Goal: Information Seeking & Learning: Check status

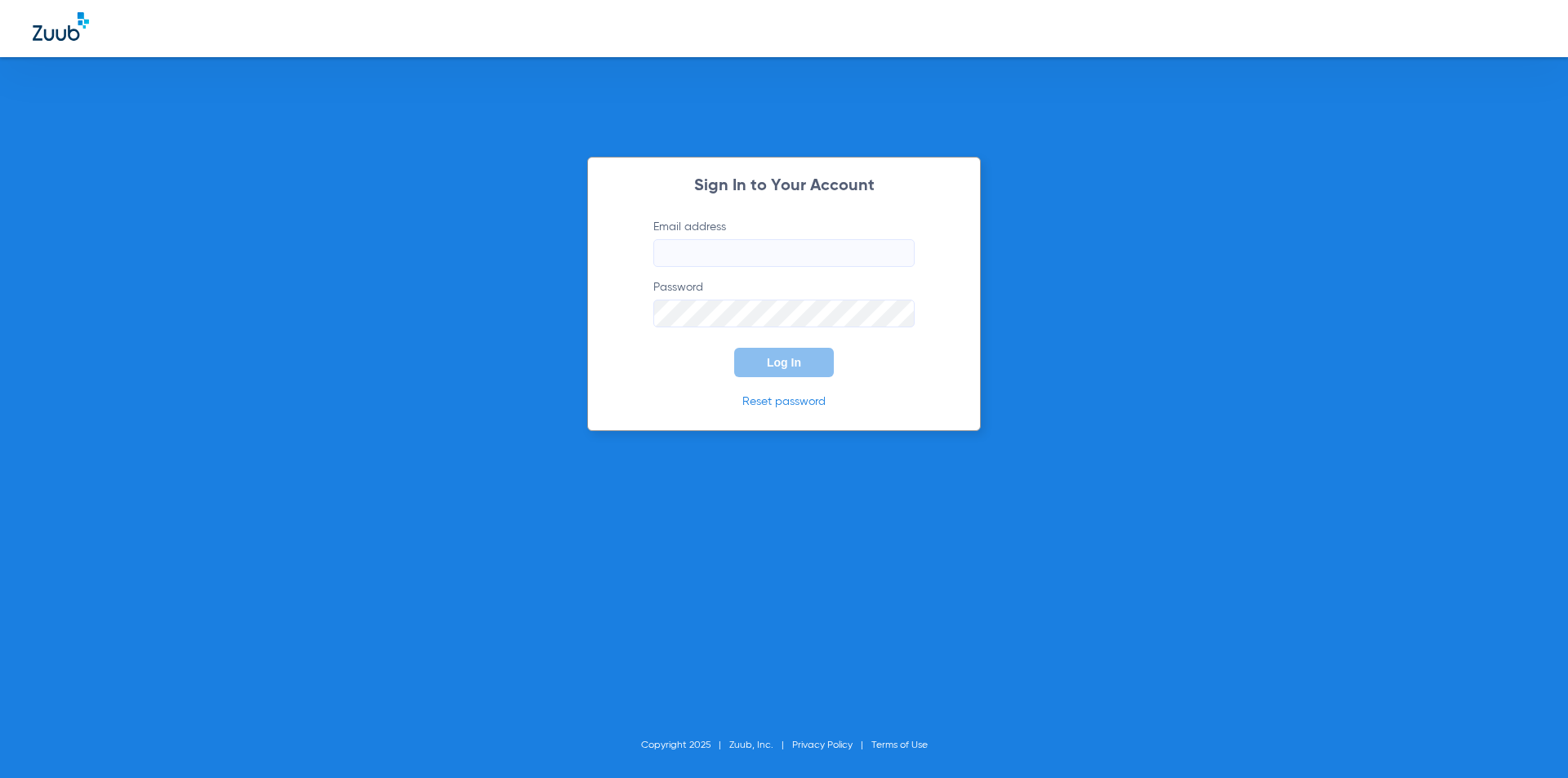
type input "ljordan@smiles4keeps.com"
click at [785, 355] on button "Log In" at bounding box center [784, 362] width 100 height 30
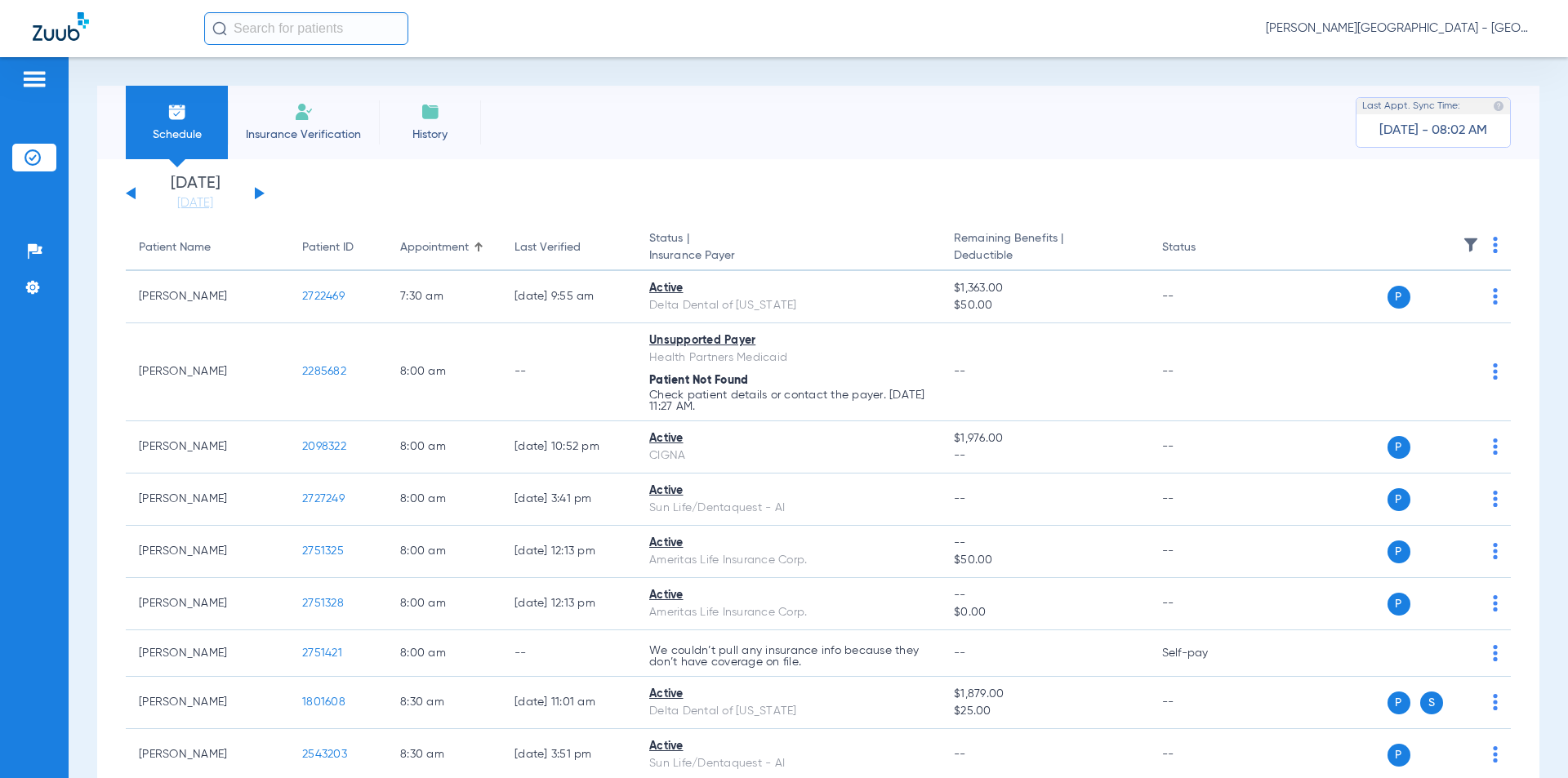
click at [259, 192] on button at bounding box center [260, 193] width 10 height 12
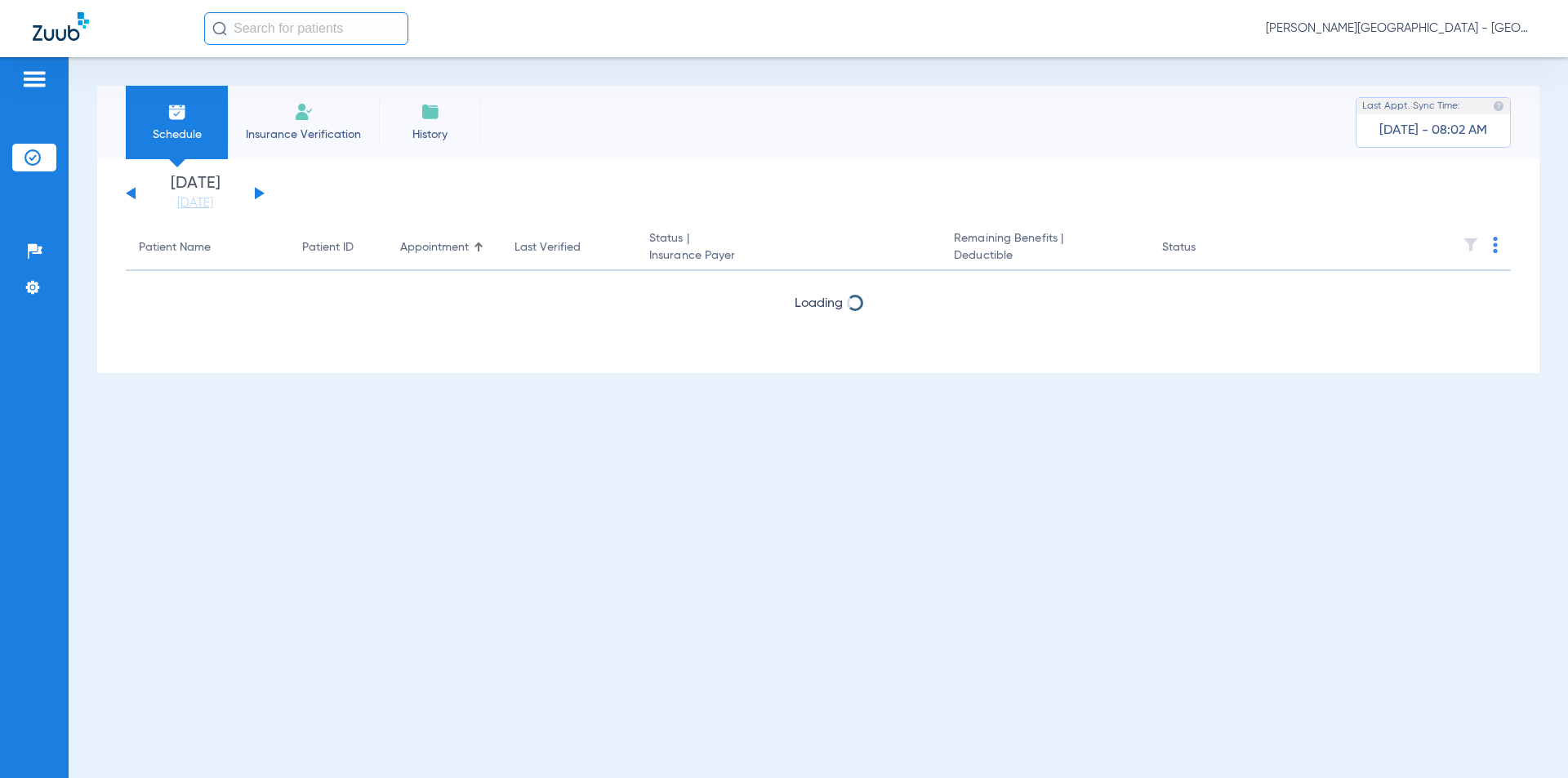
click at [259, 192] on button at bounding box center [260, 193] width 10 height 12
click at [259, 193] on button at bounding box center [260, 193] width 10 height 12
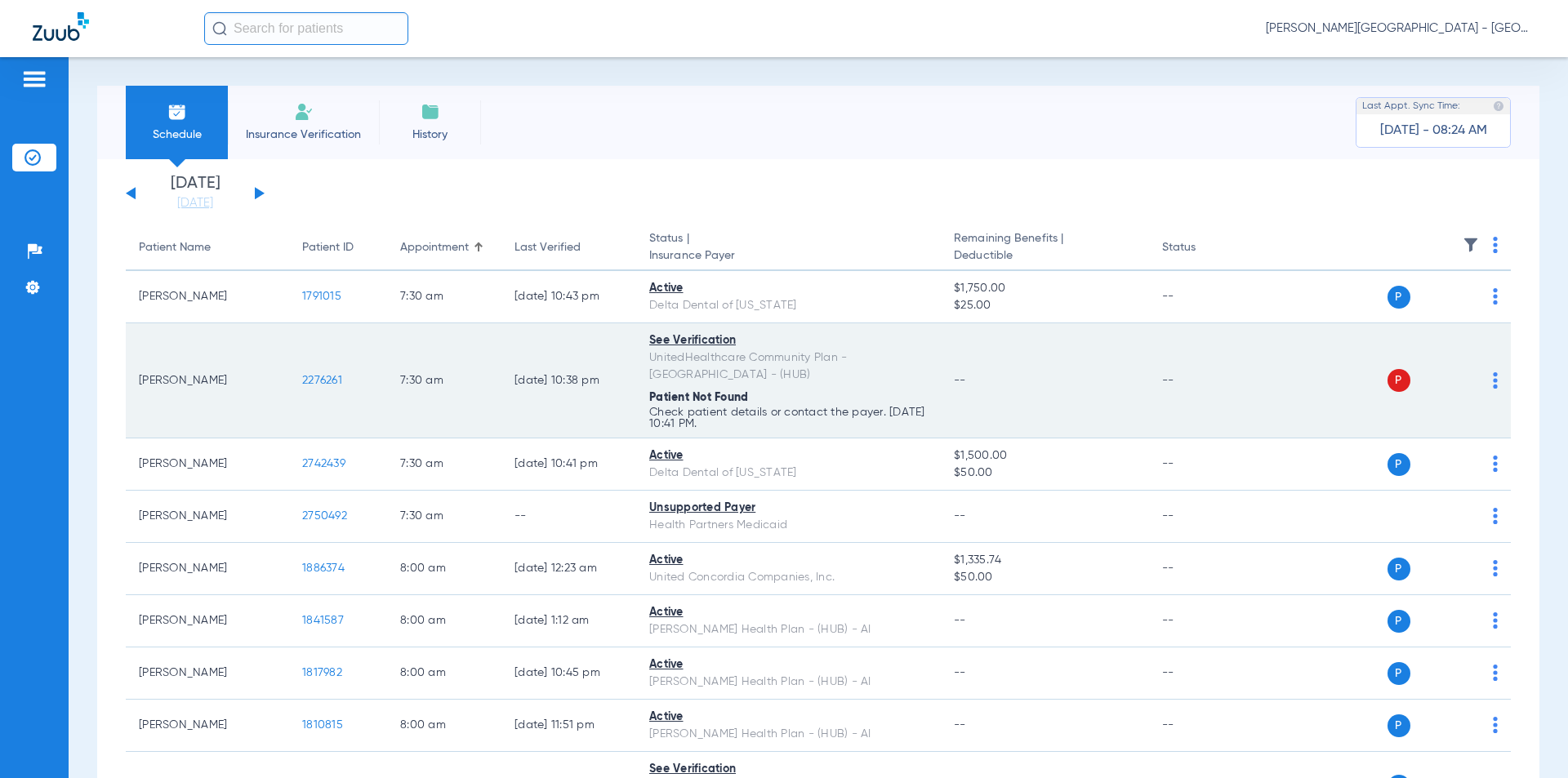
click at [344, 372] on td "2276261" at bounding box center [339, 380] width 98 height 115
drag, startPoint x: 331, startPoint y: 372, endPoint x: 340, endPoint y: 363, distance: 12.7
click at [289, 371] on td "2276261" at bounding box center [339, 380] width 98 height 115
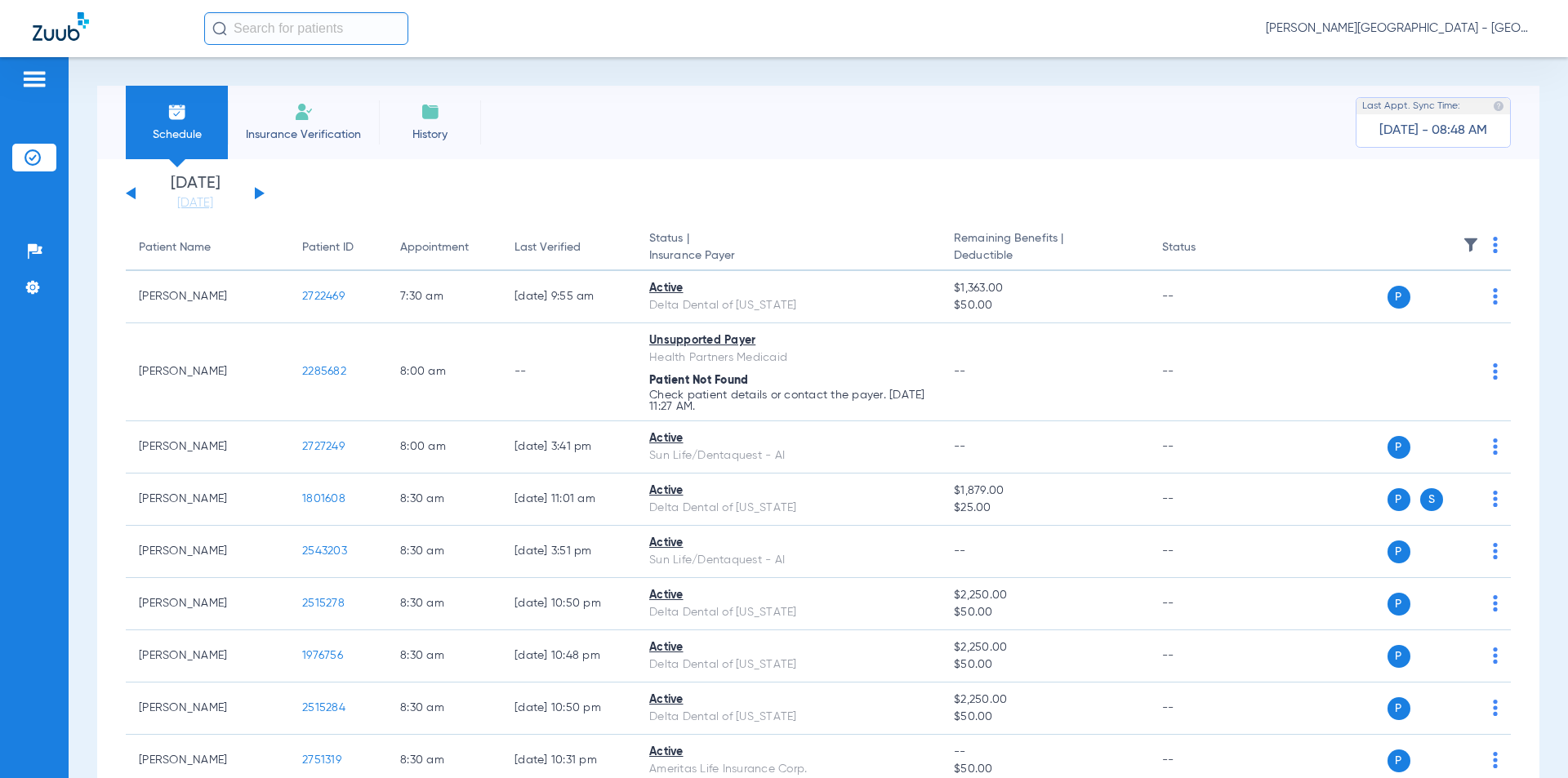
click at [257, 194] on button at bounding box center [260, 193] width 10 height 12
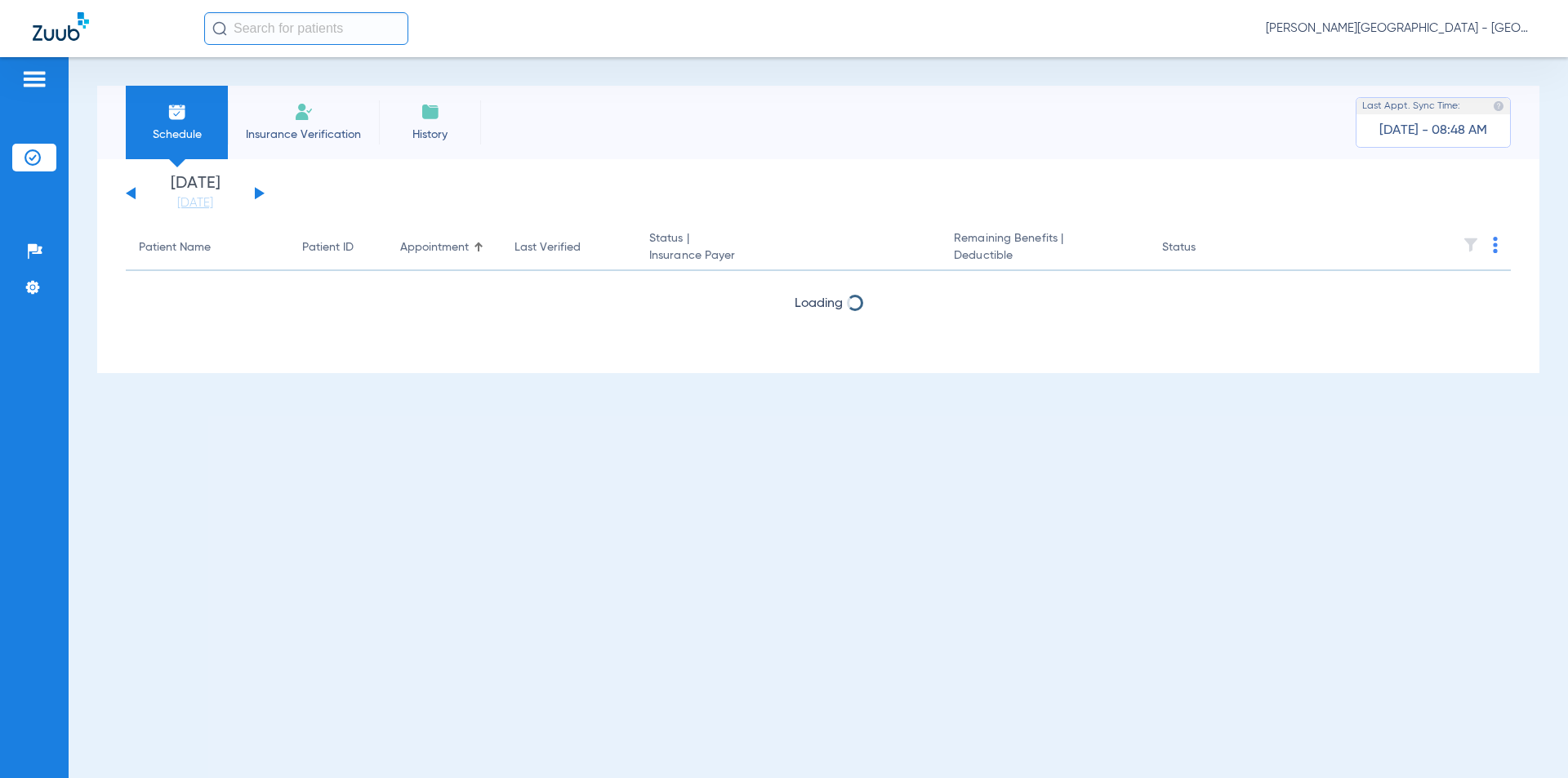
click at [257, 194] on button at bounding box center [260, 193] width 10 height 12
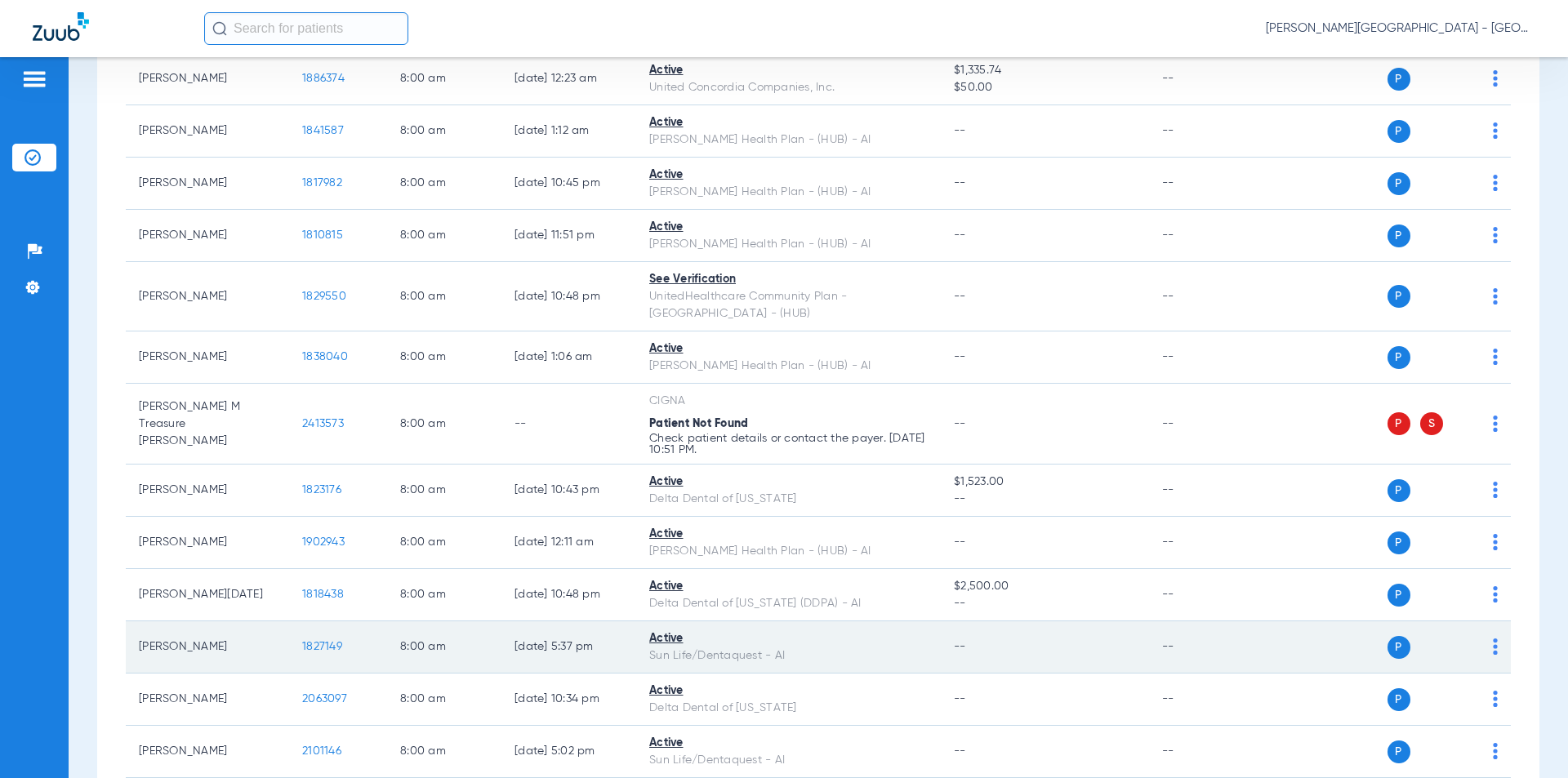
scroll to position [571, 0]
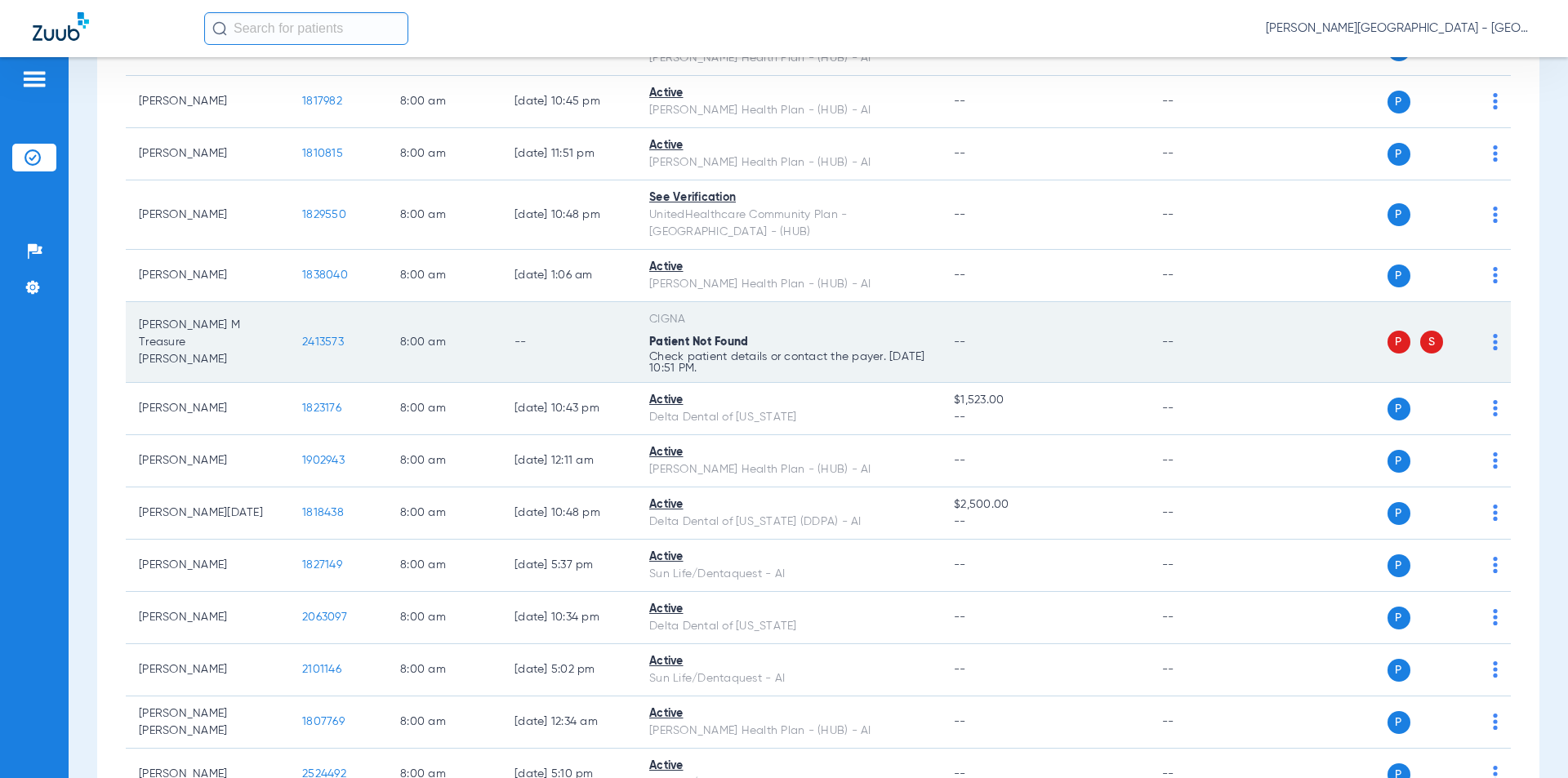
drag, startPoint x: 343, startPoint y: 310, endPoint x: 297, endPoint y: 308, distance: 46.0
click at [297, 308] on td "2413573" at bounding box center [339, 343] width 98 height 81
copy span "2413573"
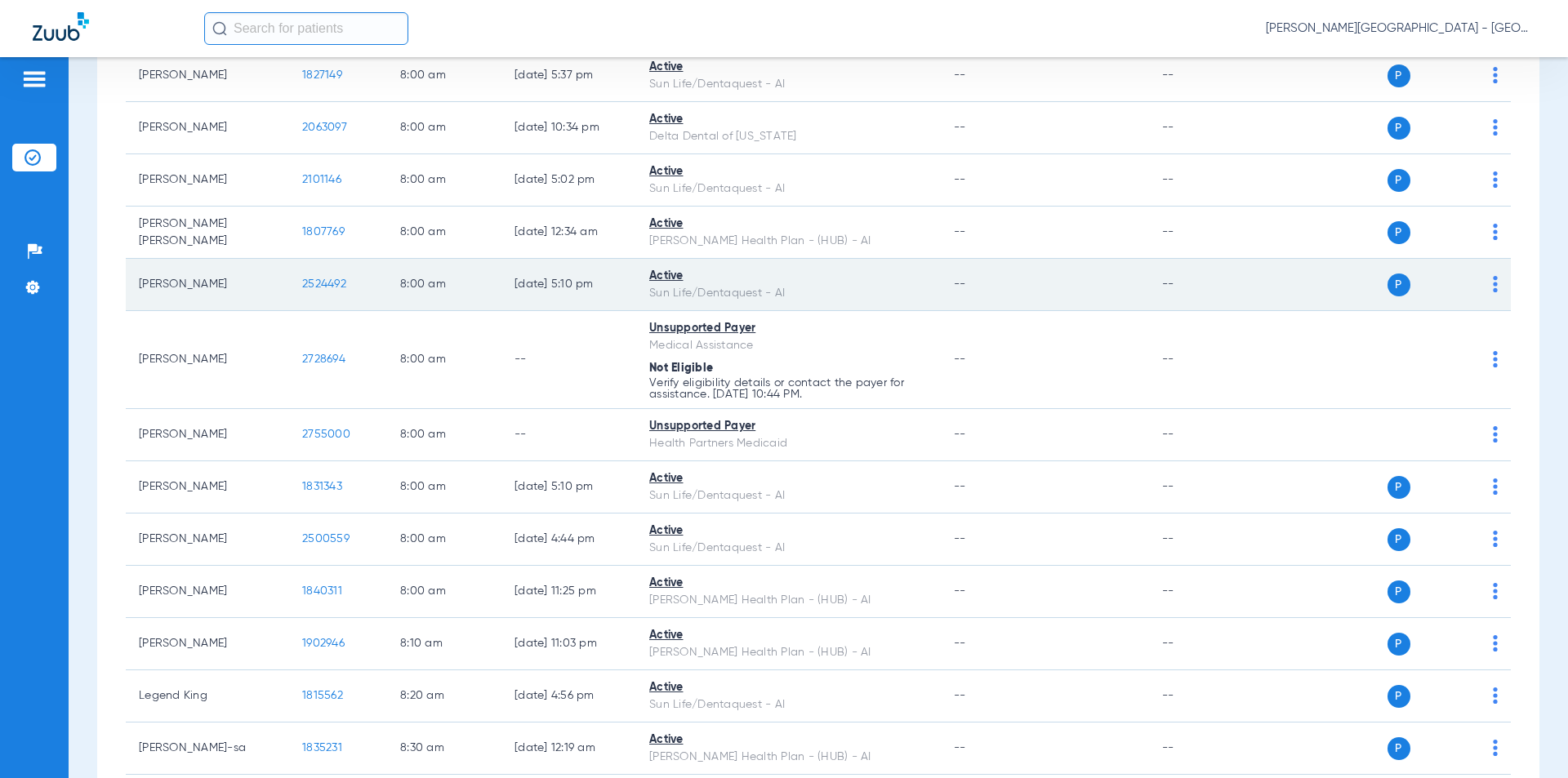
scroll to position [1143, 0]
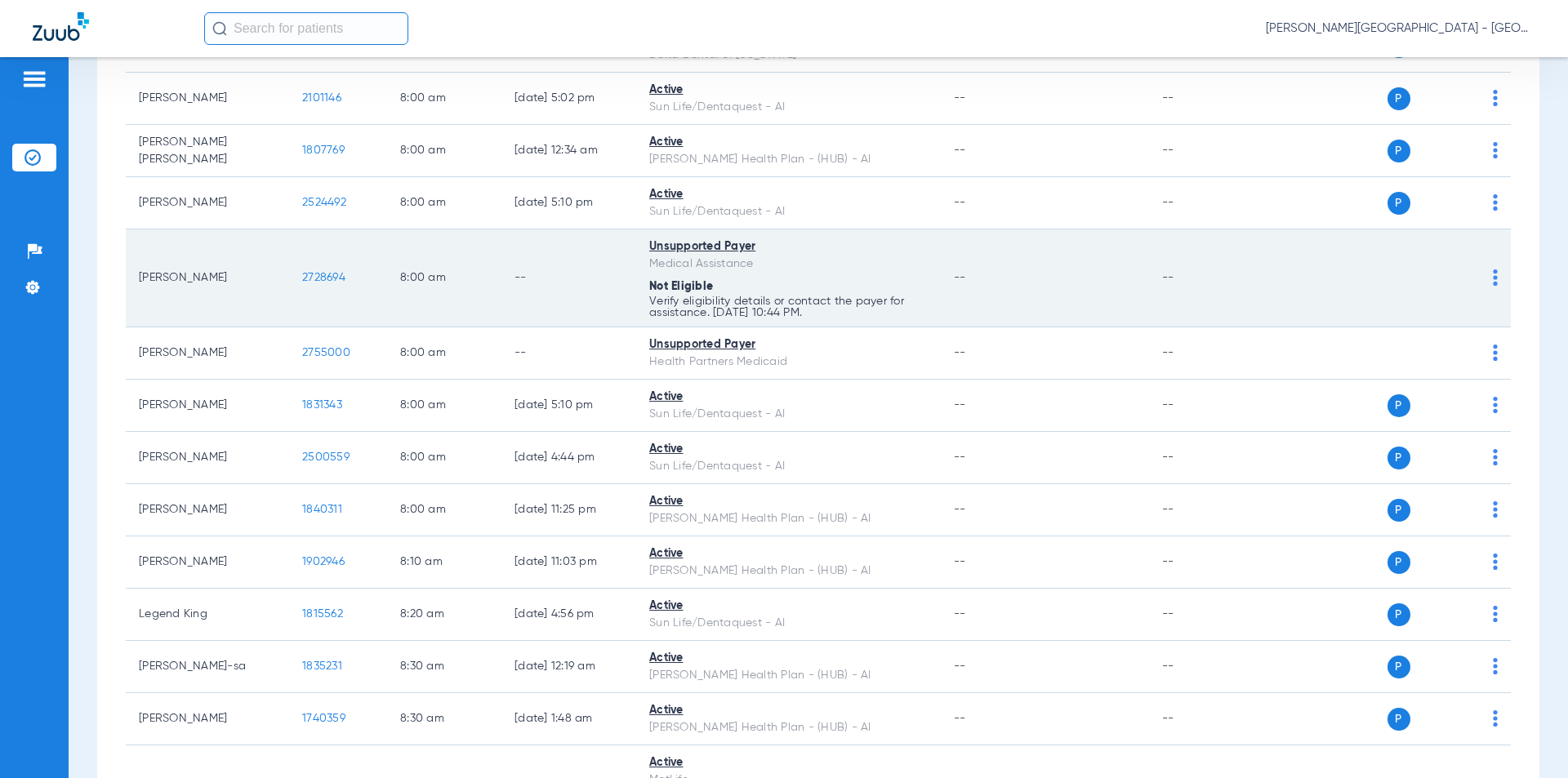
drag, startPoint x: 312, startPoint y: 242, endPoint x: 291, endPoint y: 245, distance: 21.2
click at [291, 245] on td "2728694" at bounding box center [339, 279] width 98 height 98
copy span "2728694"
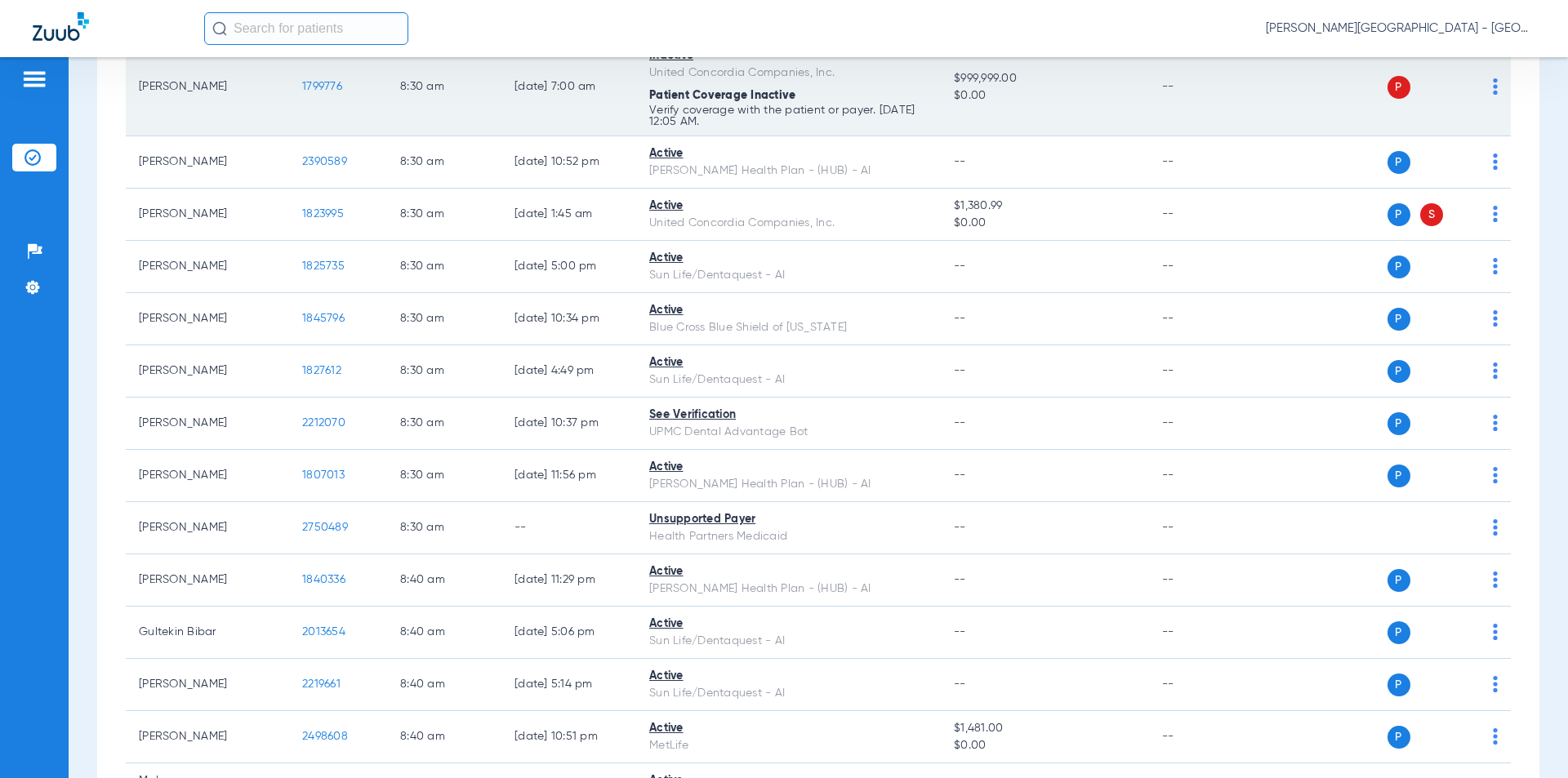
scroll to position [1715, 0]
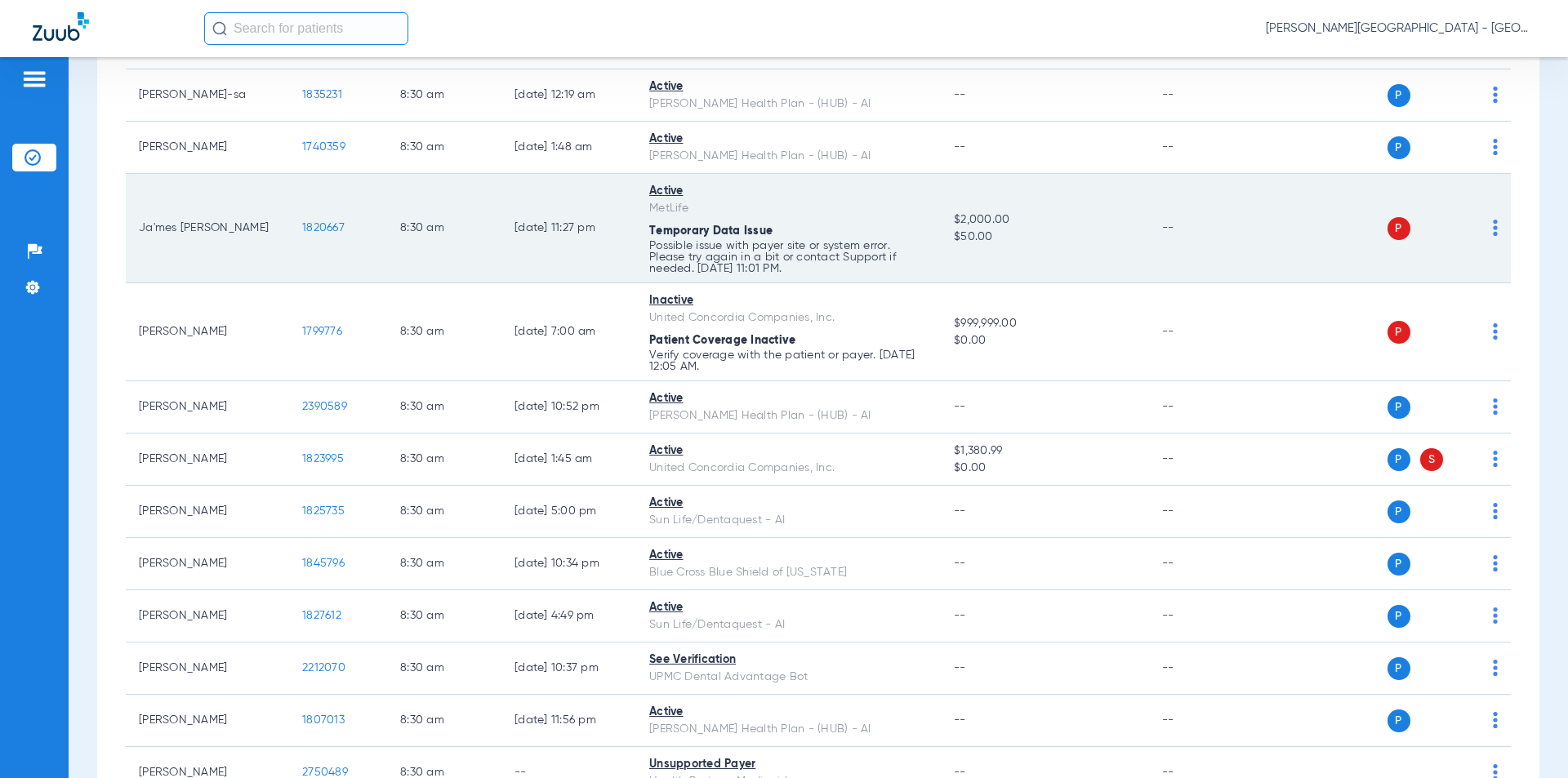
click at [295, 192] on td "1820667" at bounding box center [339, 228] width 98 height 109
copy span "1820667"
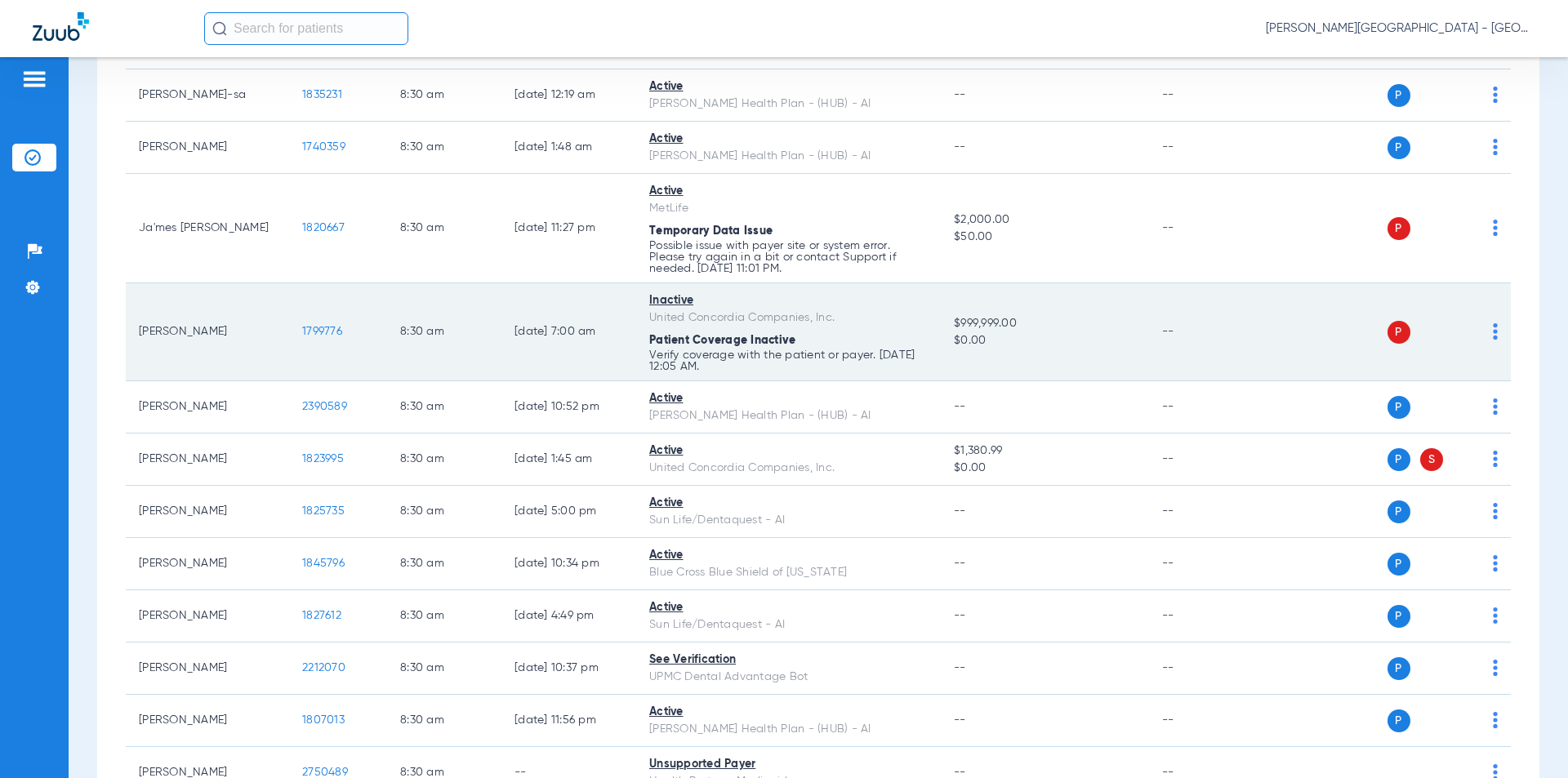
click at [291, 295] on td "1799776" at bounding box center [339, 333] width 98 height 98
copy span "1799776"
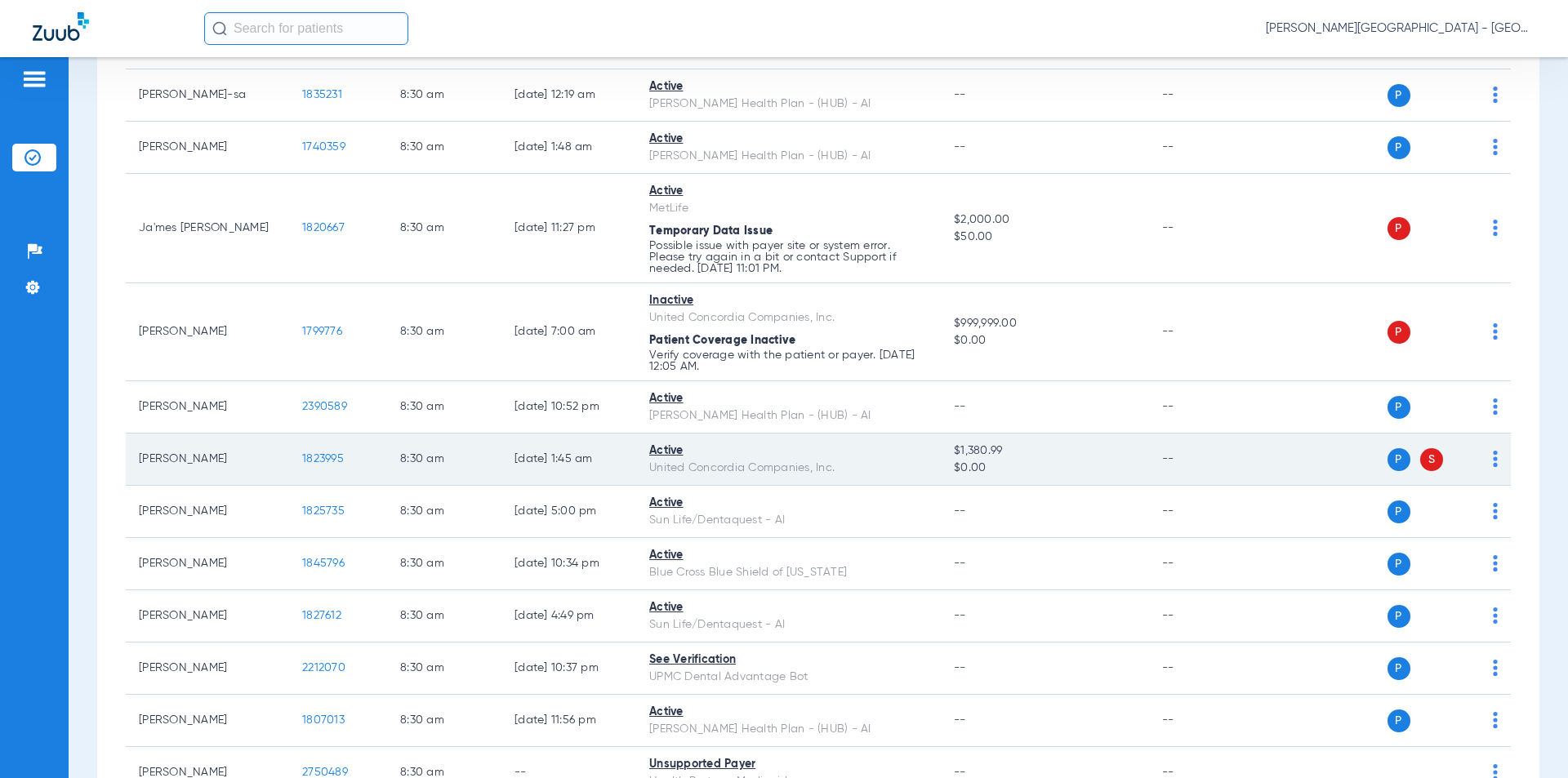
click at [281, 434] on tr "[PERSON_NAME] 1823995 8:30 AM [DATE] 1:45 AM Active United Concordia Companies,…" at bounding box center [818, 460] width 1385 height 52
copy tr "1823995"
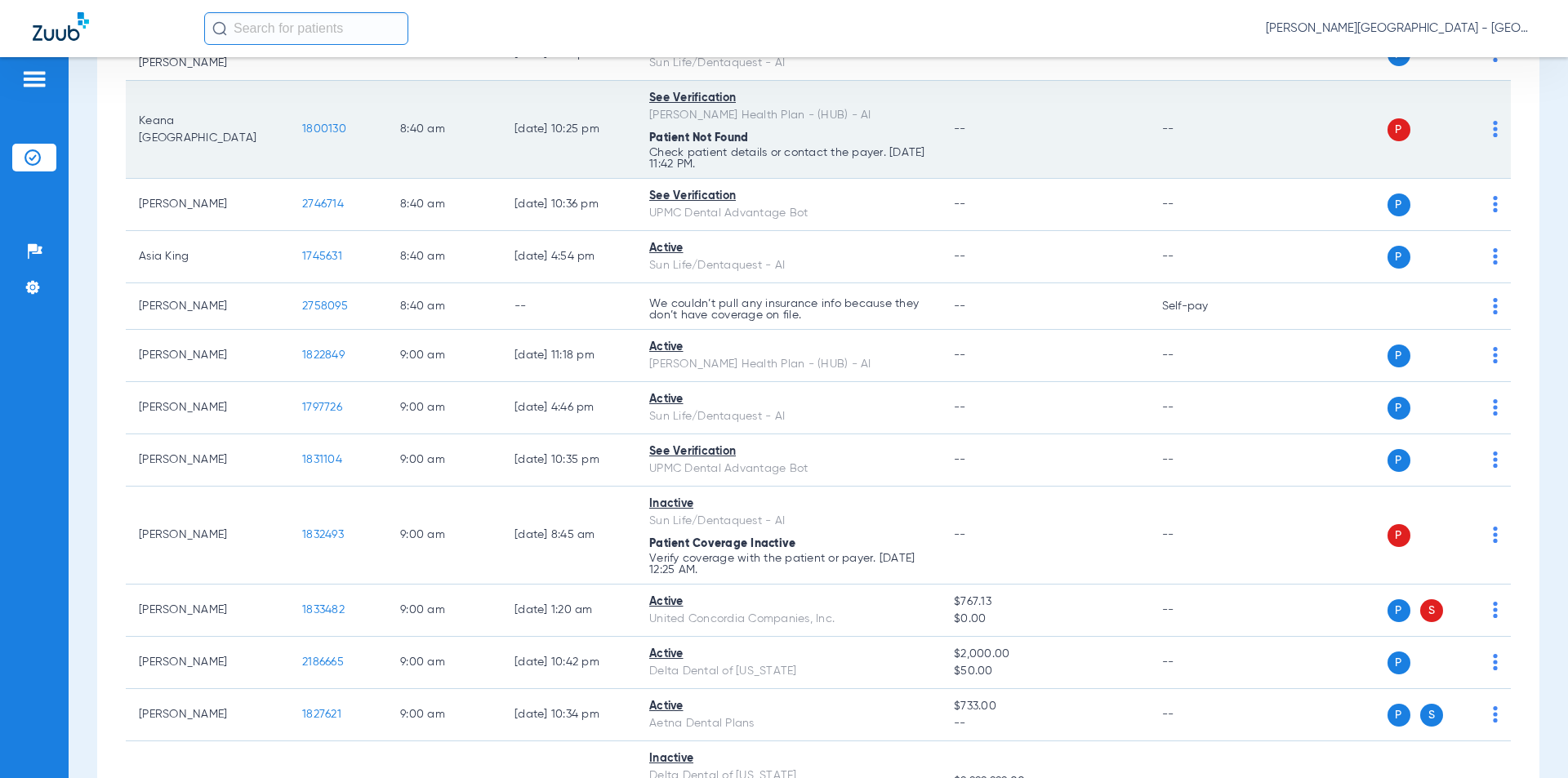
scroll to position [2613, 0]
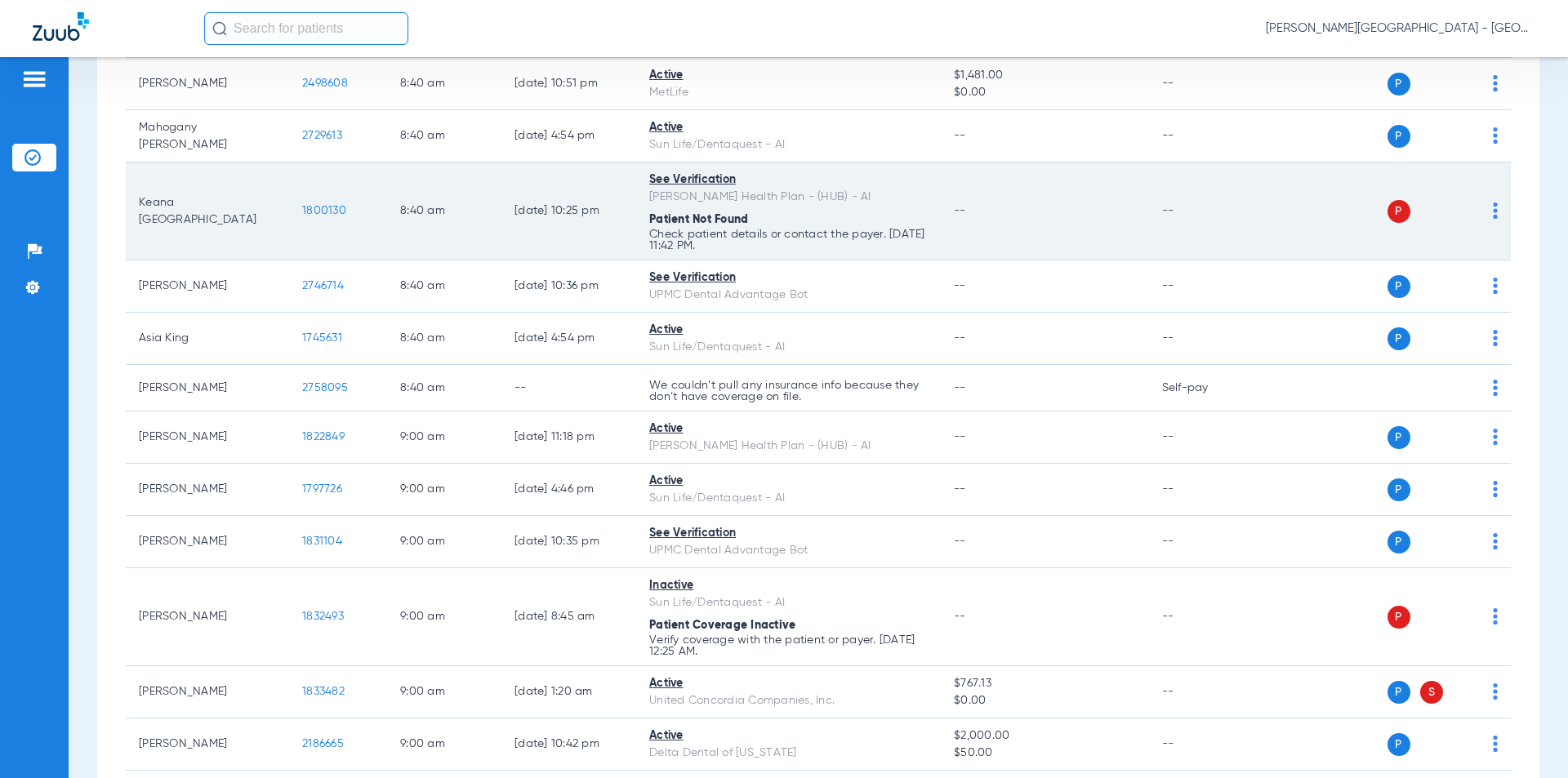
drag, startPoint x: 348, startPoint y: 177, endPoint x: 344, endPoint y: 186, distance: 9.8
click at [294, 172] on td "1800130" at bounding box center [339, 212] width 98 height 98
copy span "1800130"
